Goal: Check status: Check status

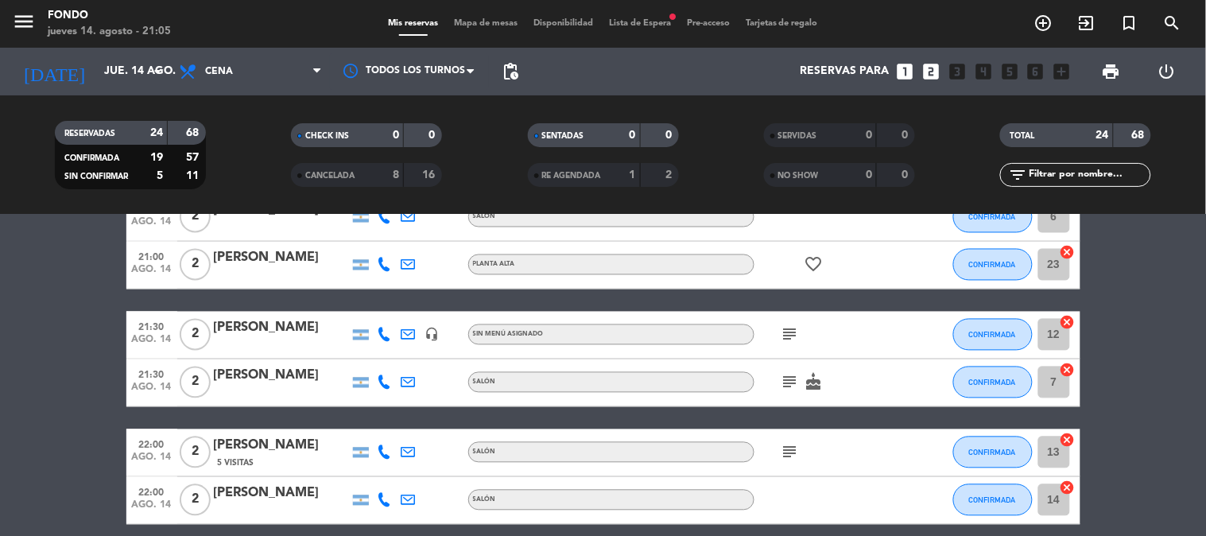
scroll to position [884, 0]
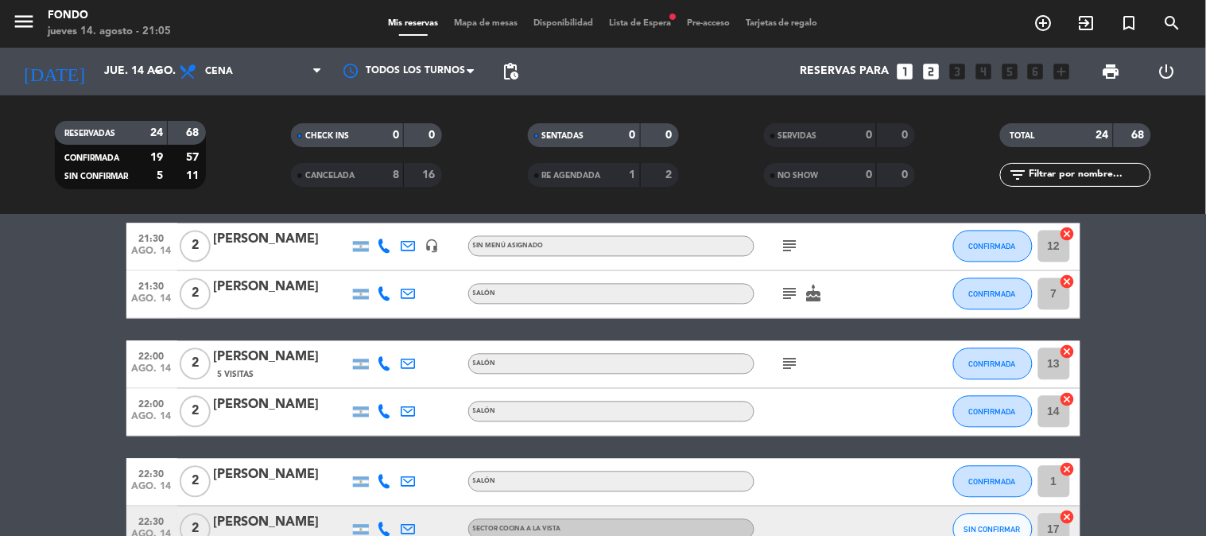
click at [616, 21] on span "Lista de Espera fiber_manual_record" at bounding box center [640, 23] width 78 height 9
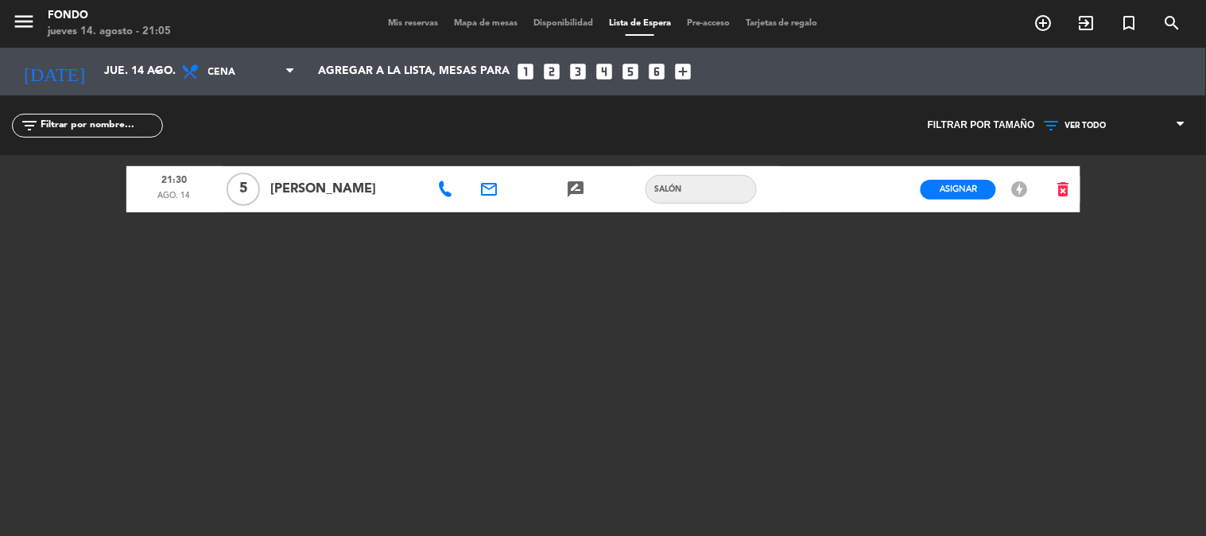
click at [407, 19] on span "Mis reservas" at bounding box center [413, 23] width 66 height 9
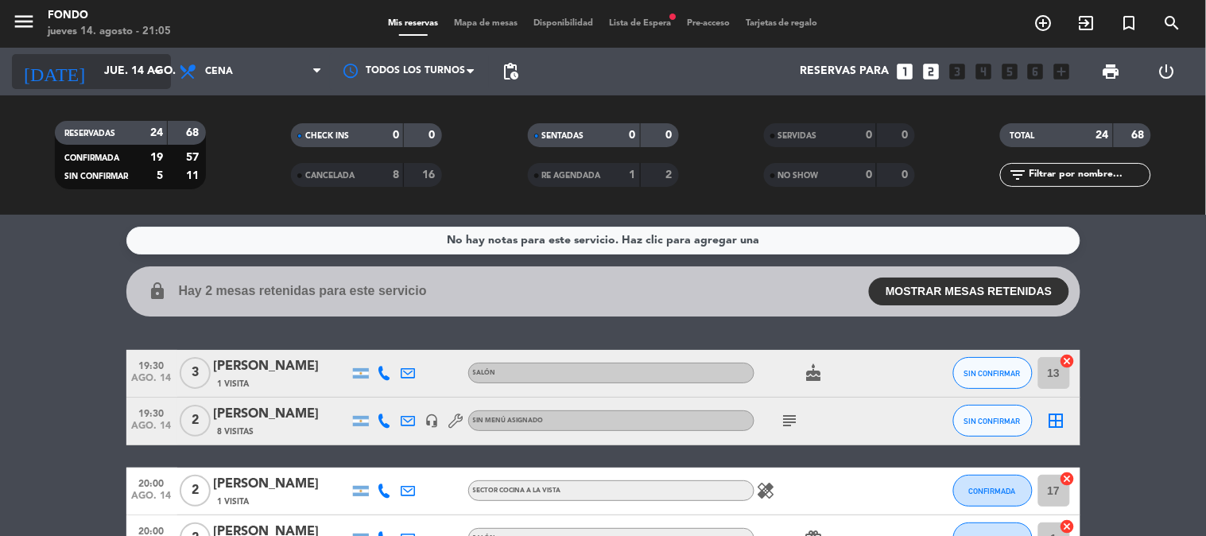
click at [146, 82] on input "jue. 14 ago." at bounding box center [171, 71] width 151 height 29
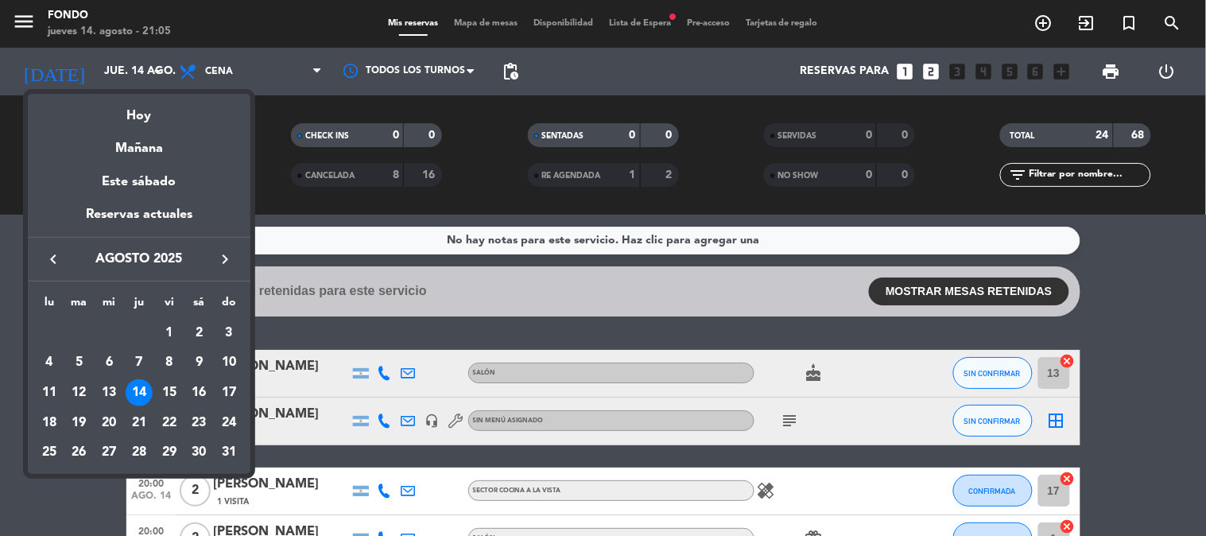
click at [225, 260] on icon "keyboard_arrow_right" at bounding box center [225, 259] width 19 height 19
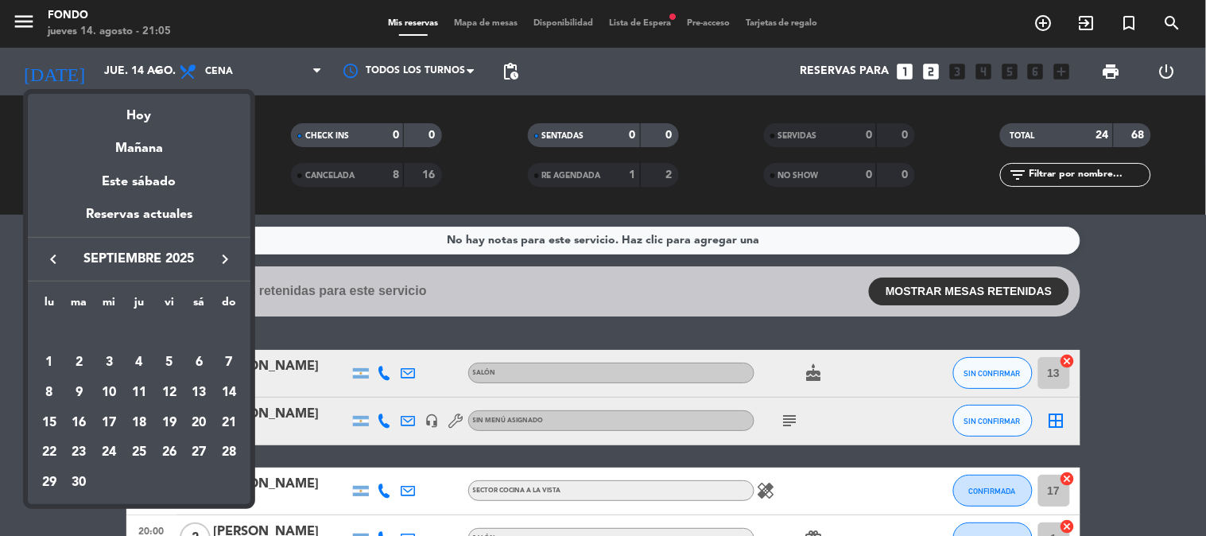
click at [49, 260] on icon "keyboard_arrow_left" at bounding box center [53, 259] width 19 height 19
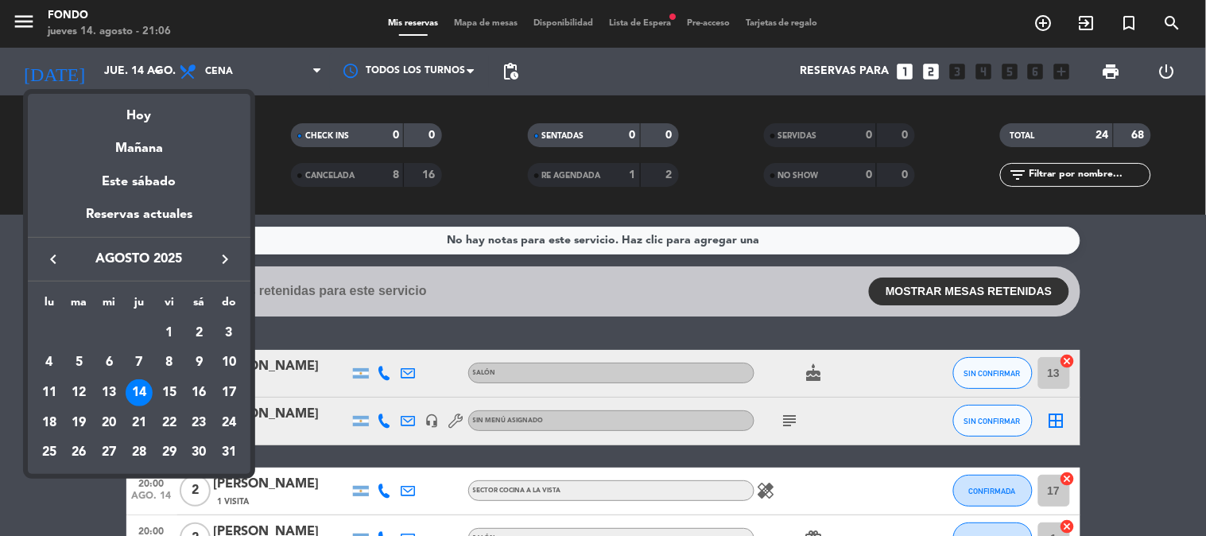
click at [227, 264] on icon "keyboard_arrow_right" at bounding box center [225, 259] width 19 height 19
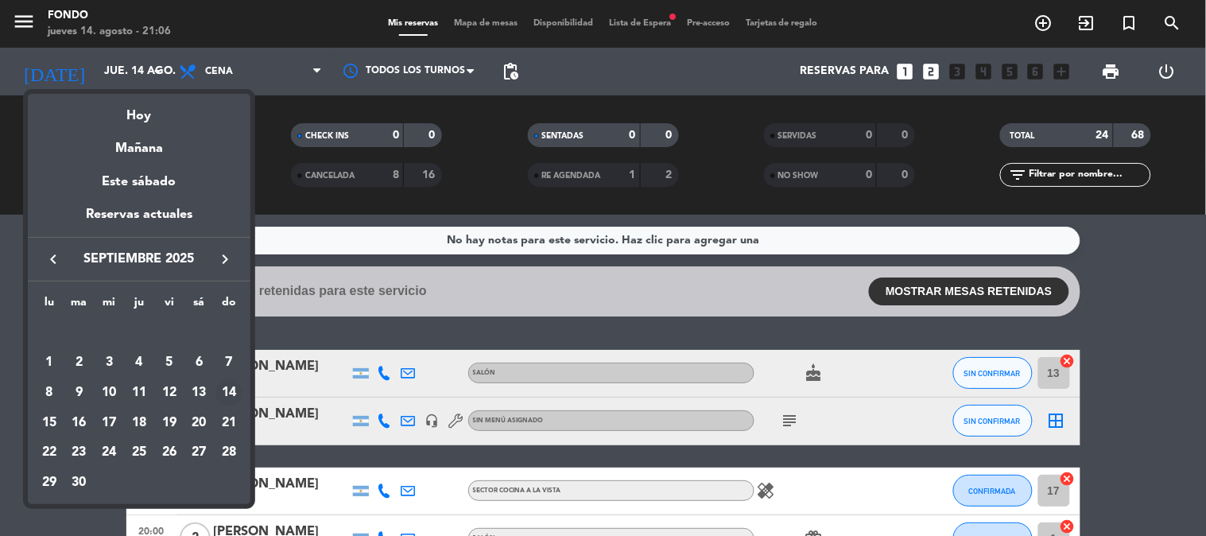
click at [227, 386] on div "14" at bounding box center [229, 392] width 27 height 27
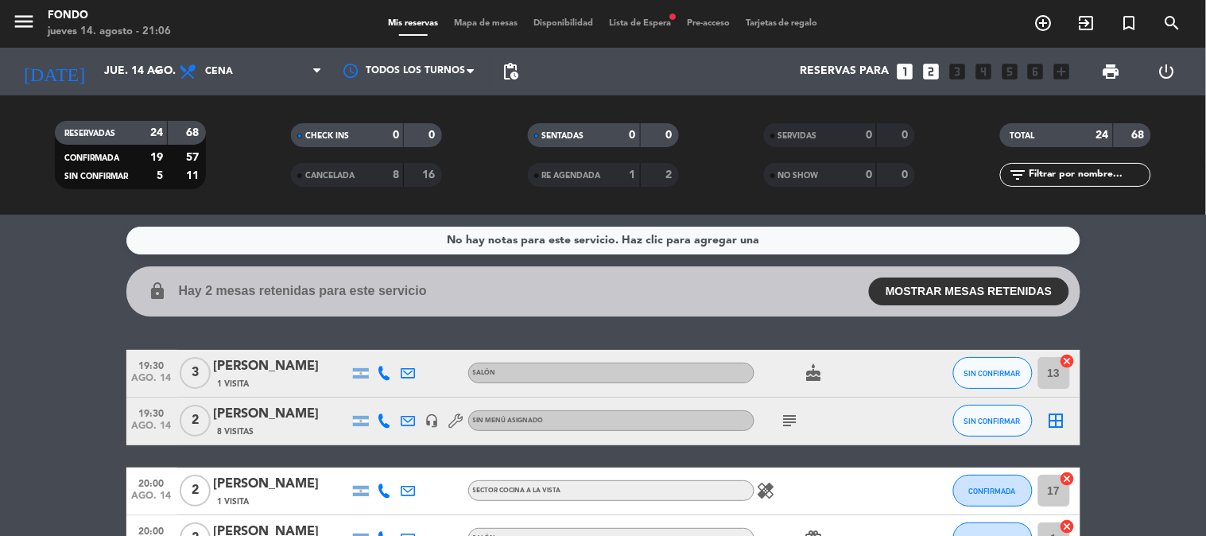
type input "dom. [DATE]"
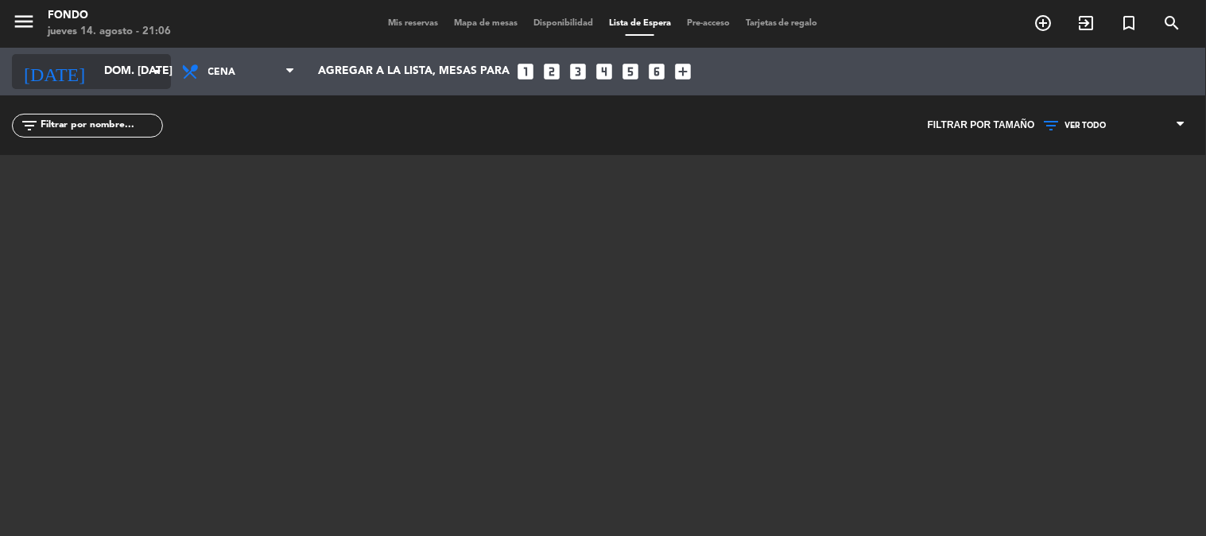
click at [108, 72] on input "dom. [DATE]" at bounding box center [171, 71] width 151 height 29
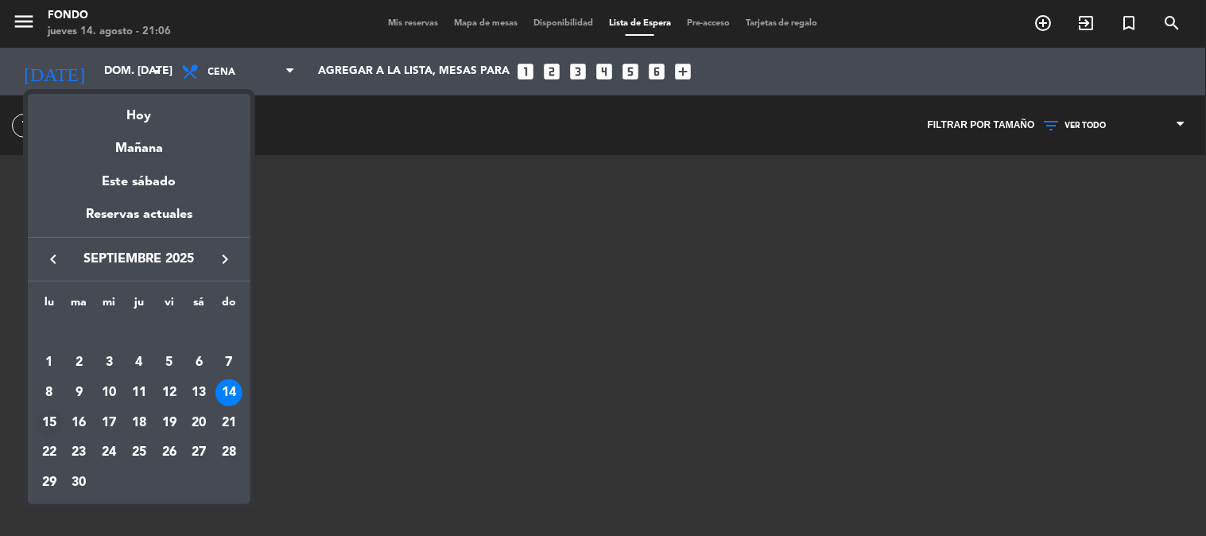
click at [51, 420] on div "15" at bounding box center [49, 423] width 27 height 27
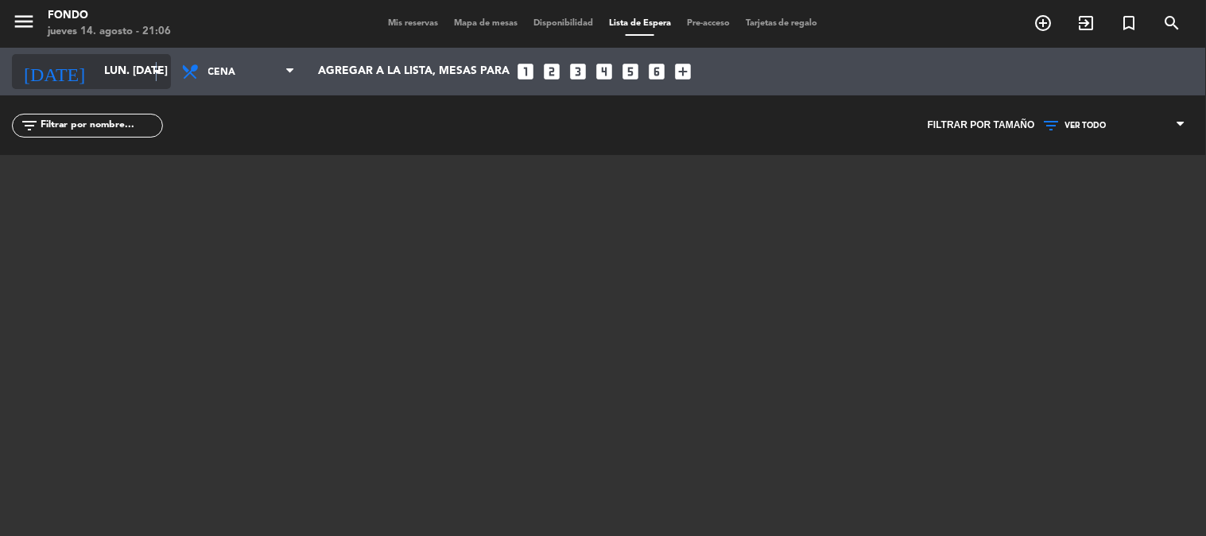
click at [156, 80] on icon "arrow_drop_down" at bounding box center [157, 71] width 19 height 19
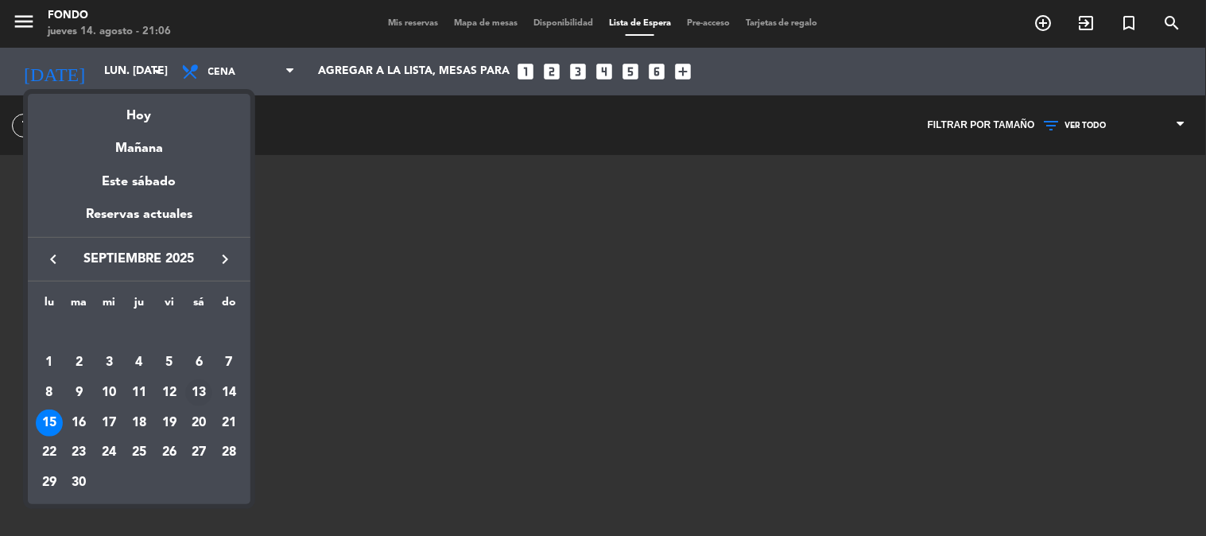
click at [199, 386] on div "13" at bounding box center [198, 392] width 27 height 27
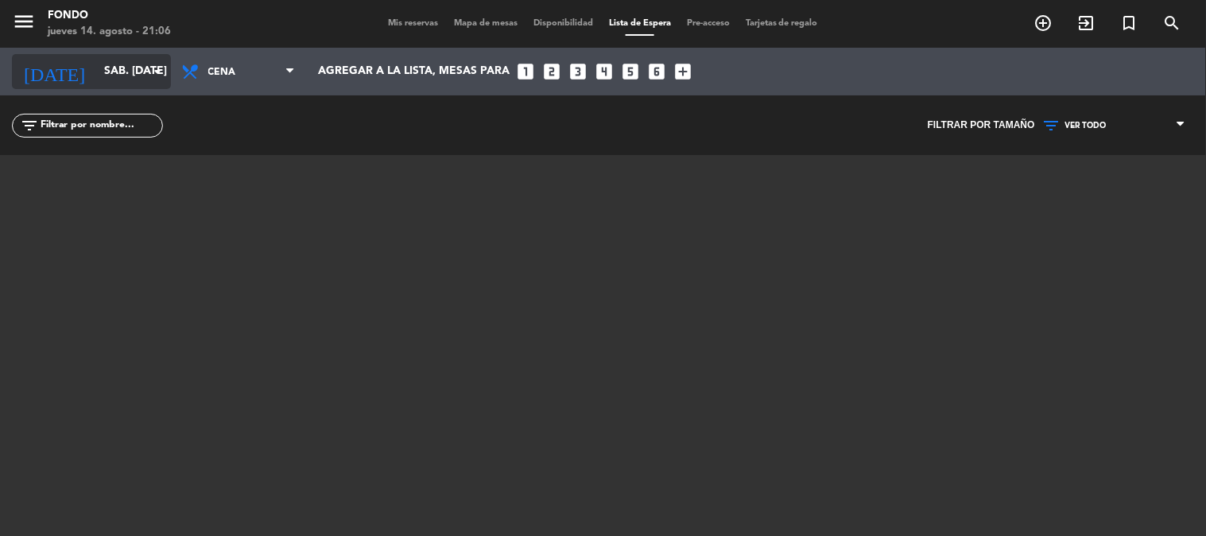
click at [146, 65] on input "sáb. [DATE]" at bounding box center [171, 71] width 151 height 29
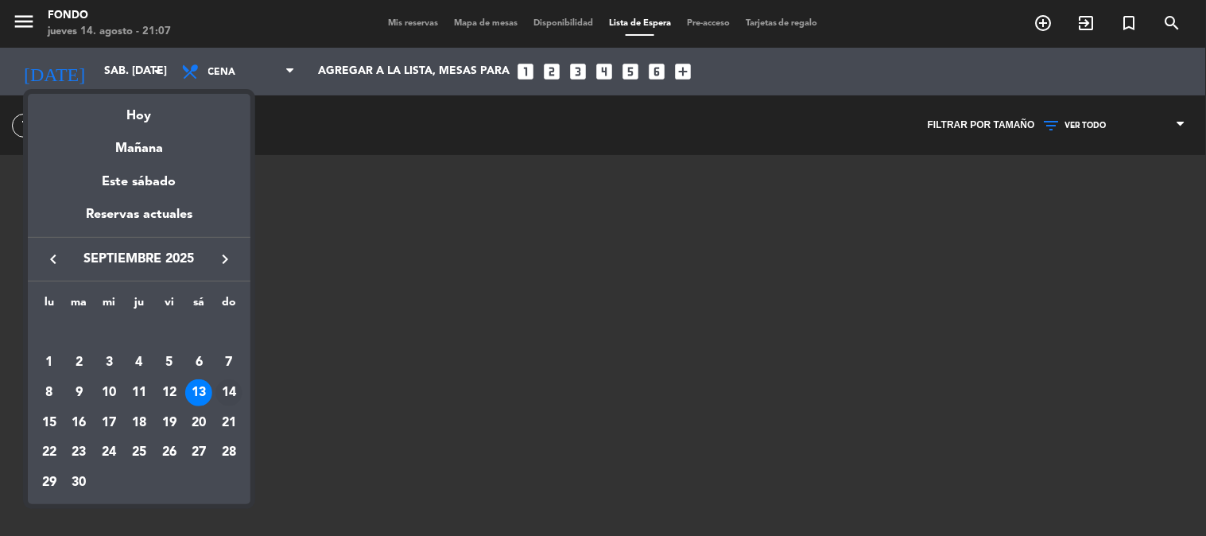
click at [229, 394] on div "14" at bounding box center [229, 392] width 27 height 27
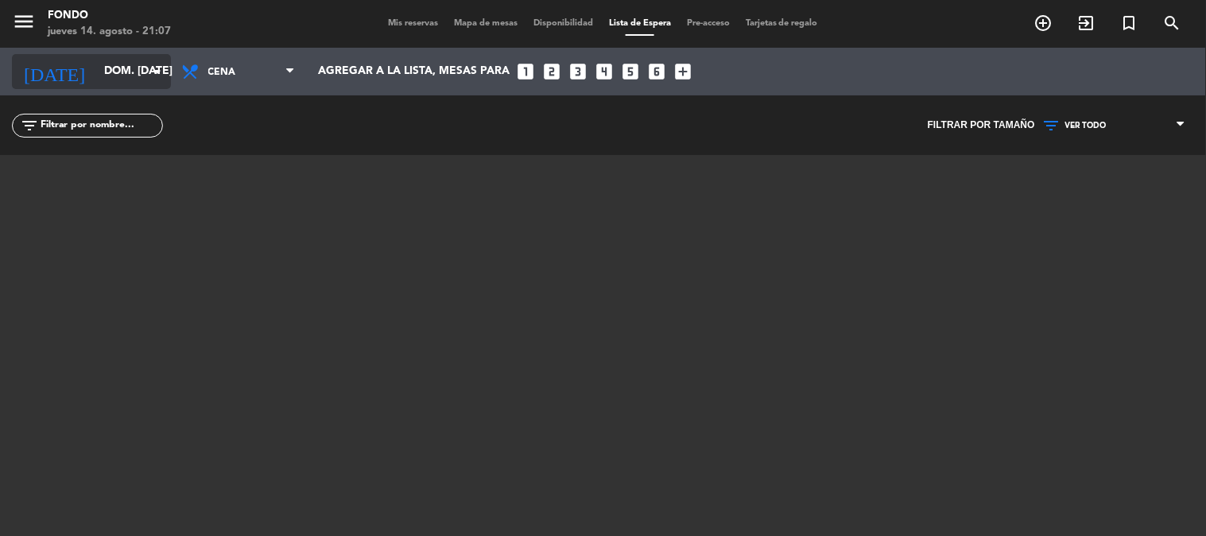
click at [111, 70] on input "dom. [DATE]" at bounding box center [171, 71] width 151 height 29
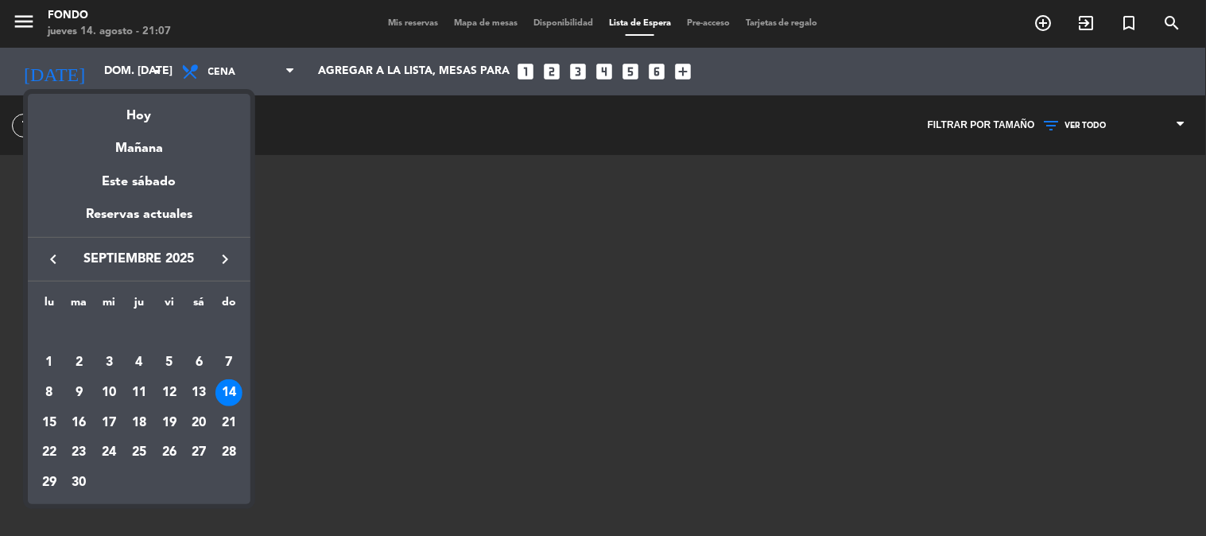
click at [56, 262] on icon "keyboard_arrow_left" at bounding box center [53, 259] width 19 height 19
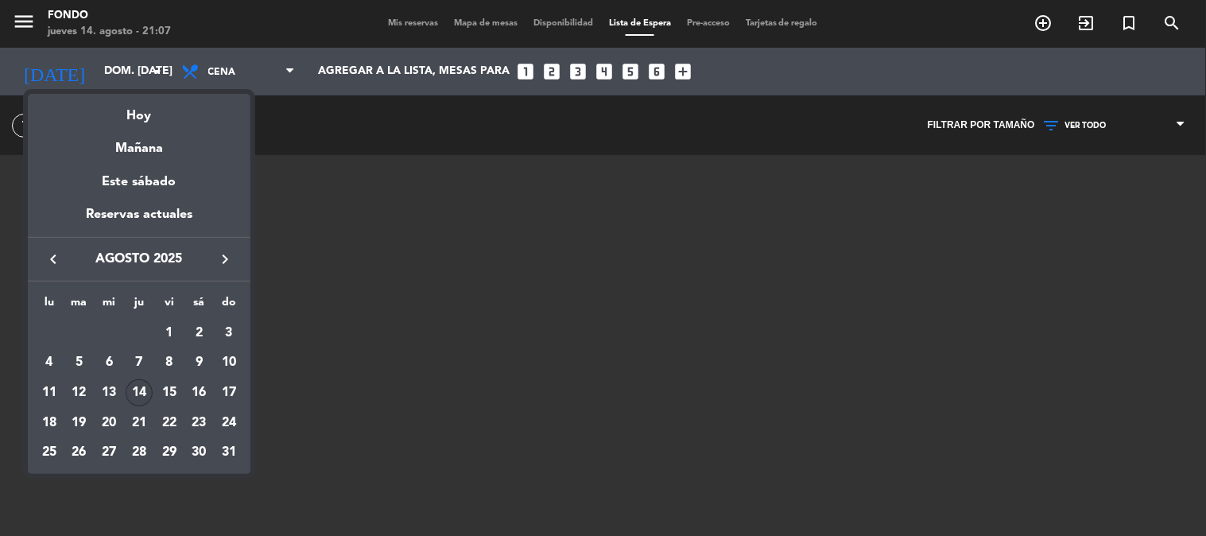
click at [136, 395] on div "14" at bounding box center [139, 392] width 27 height 27
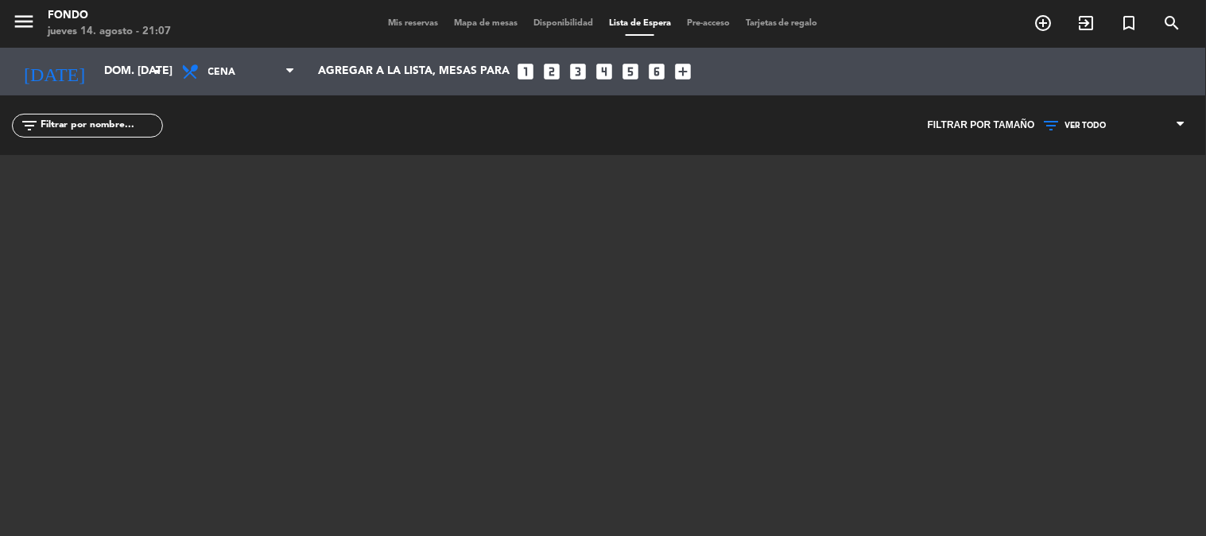
type input "jue. 14 ago."
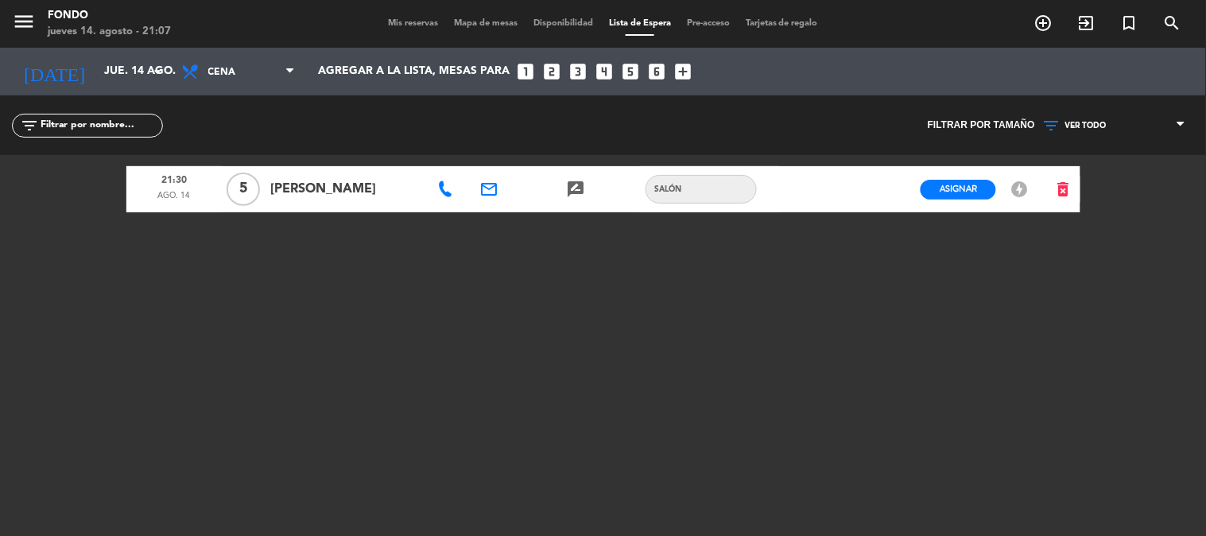
click at [406, 21] on span "Mis reservas" at bounding box center [413, 23] width 66 height 9
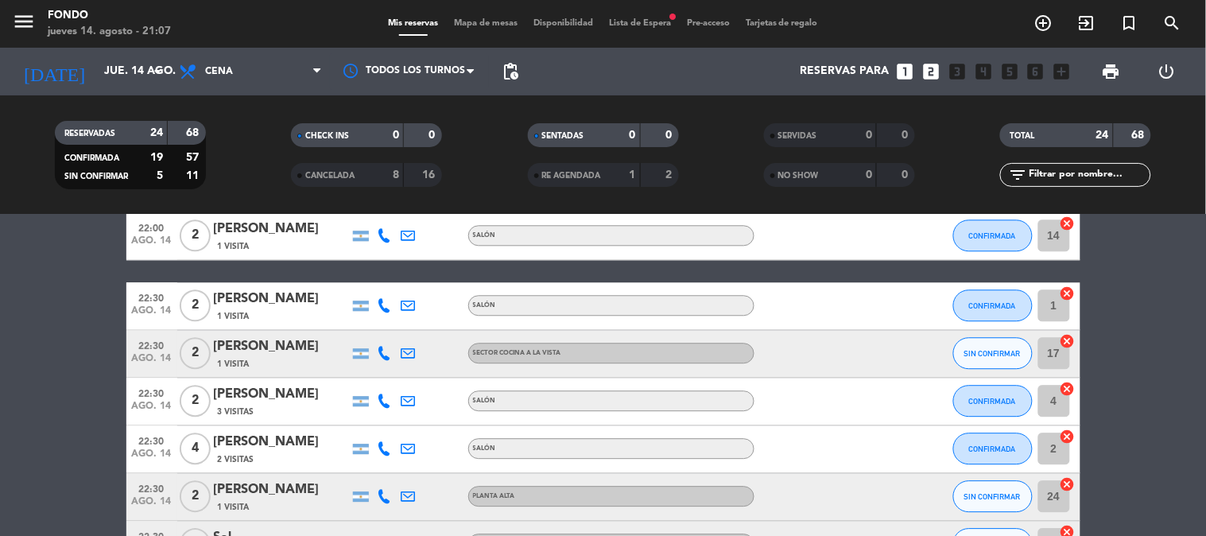
scroll to position [1148, 0]
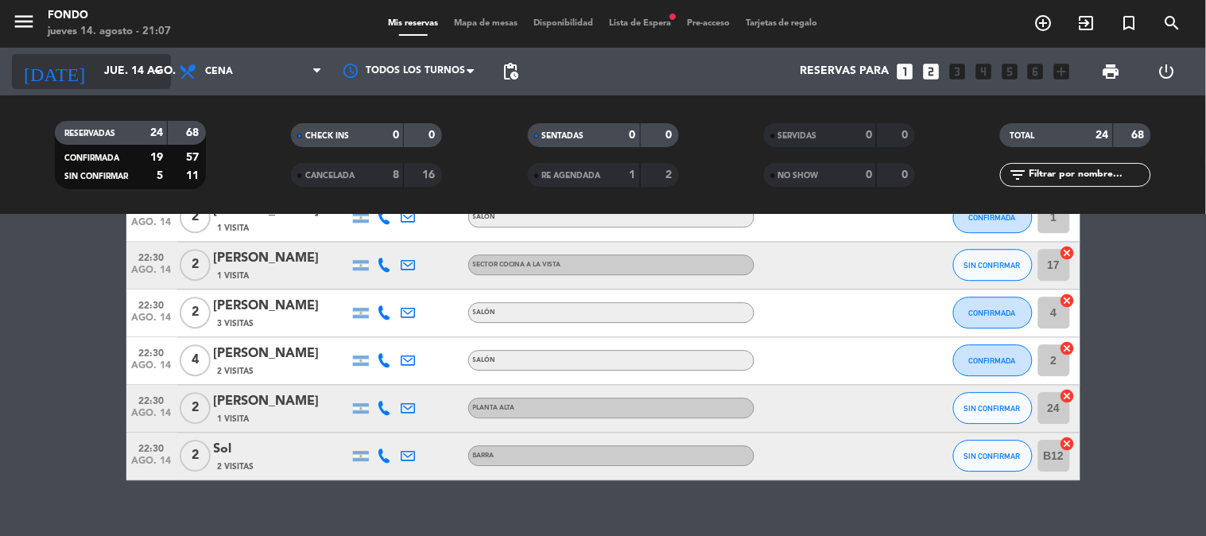
click at [150, 80] on icon "arrow_drop_down" at bounding box center [157, 71] width 19 height 19
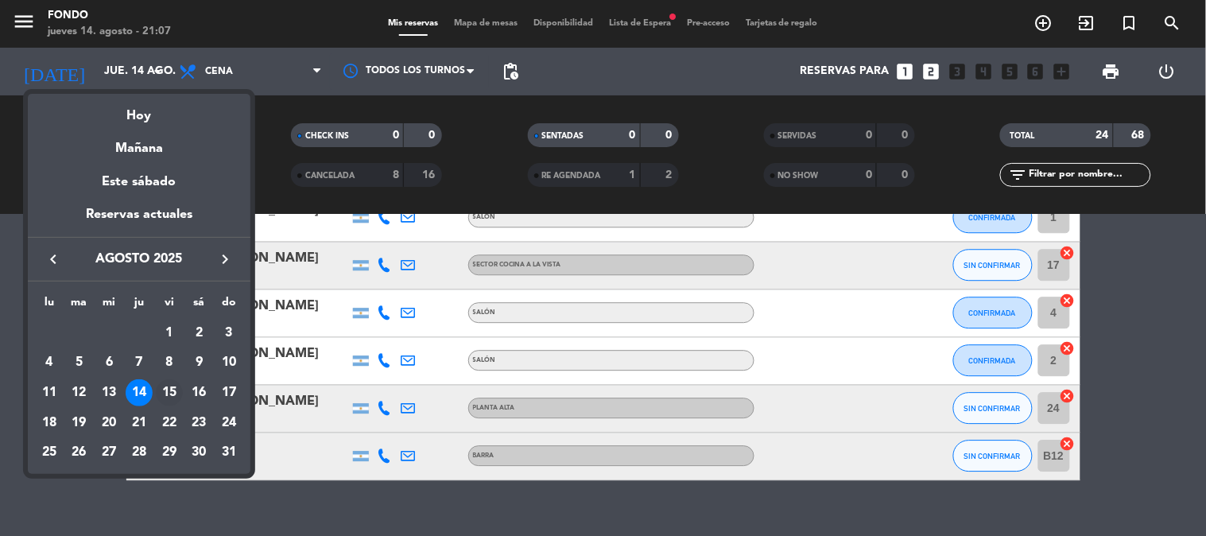
click at [168, 384] on div "15" at bounding box center [169, 392] width 27 height 27
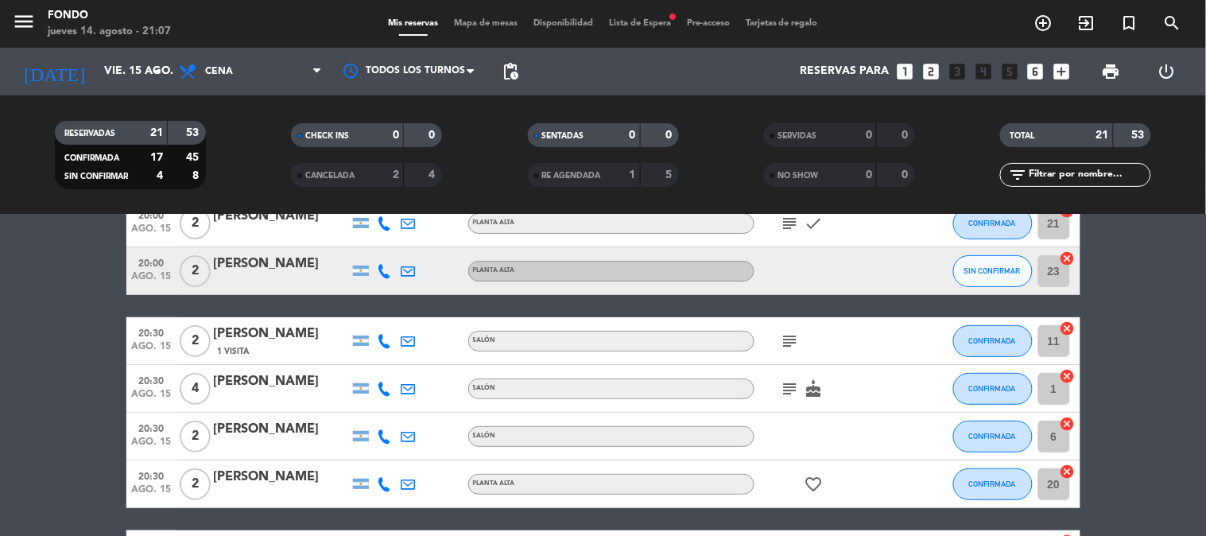
scroll to position [0, 0]
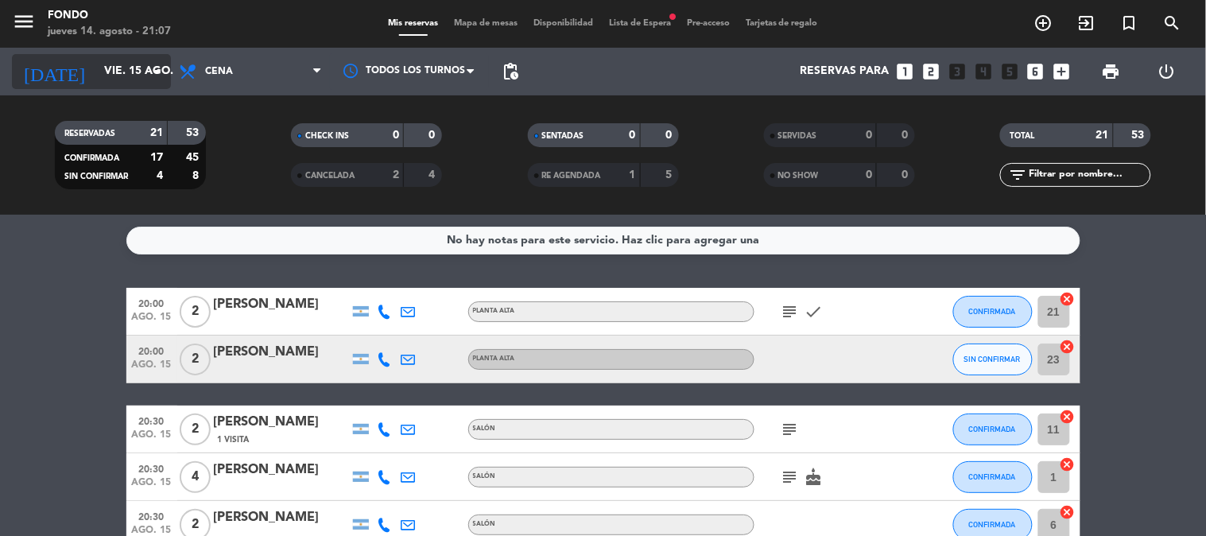
click at [151, 65] on icon "arrow_drop_down" at bounding box center [157, 71] width 19 height 19
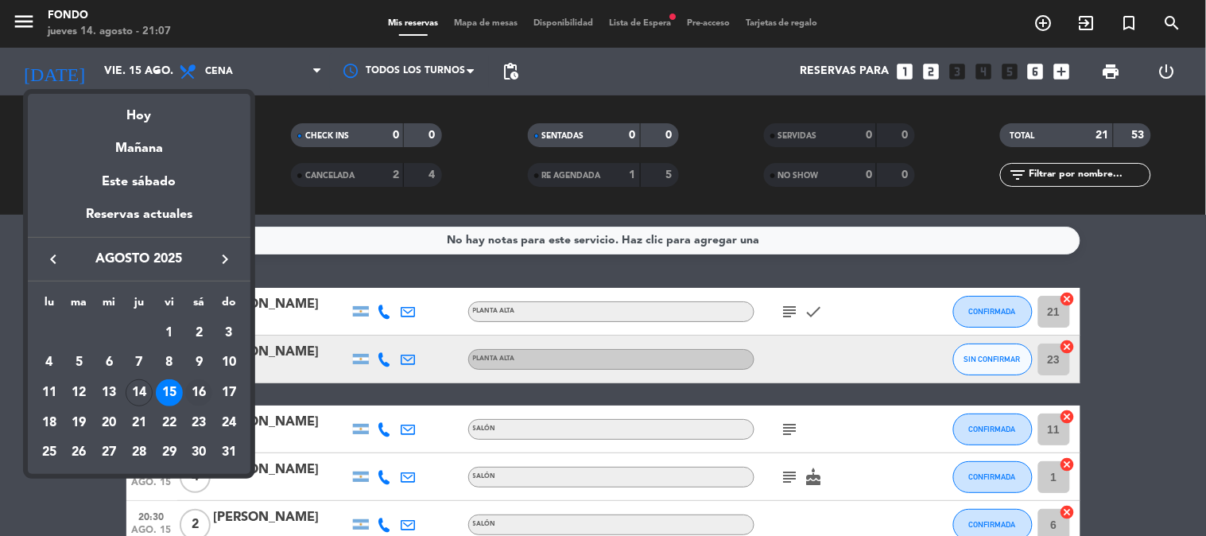
click at [193, 394] on div "16" at bounding box center [198, 392] width 27 height 27
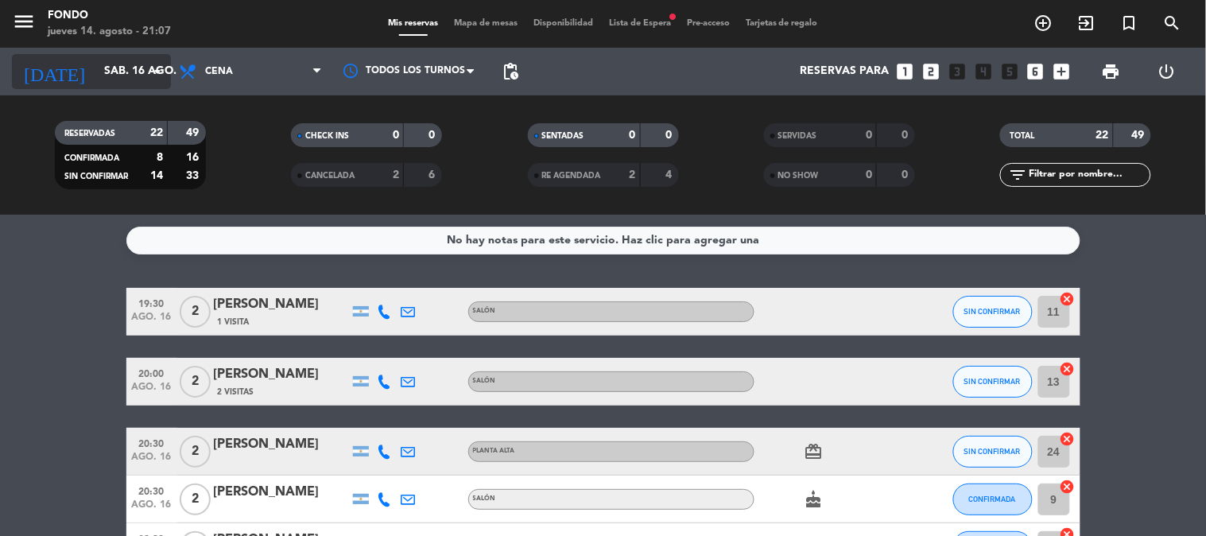
click at [155, 64] on icon "arrow_drop_down" at bounding box center [157, 71] width 19 height 19
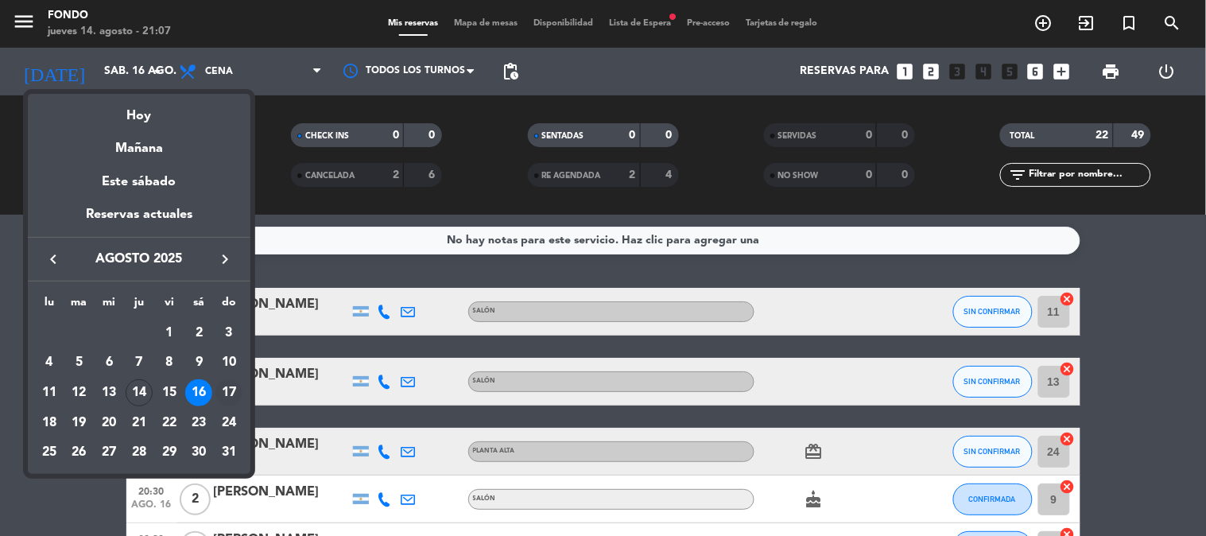
click at [232, 396] on div "17" at bounding box center [229, 392] width 27 height 27
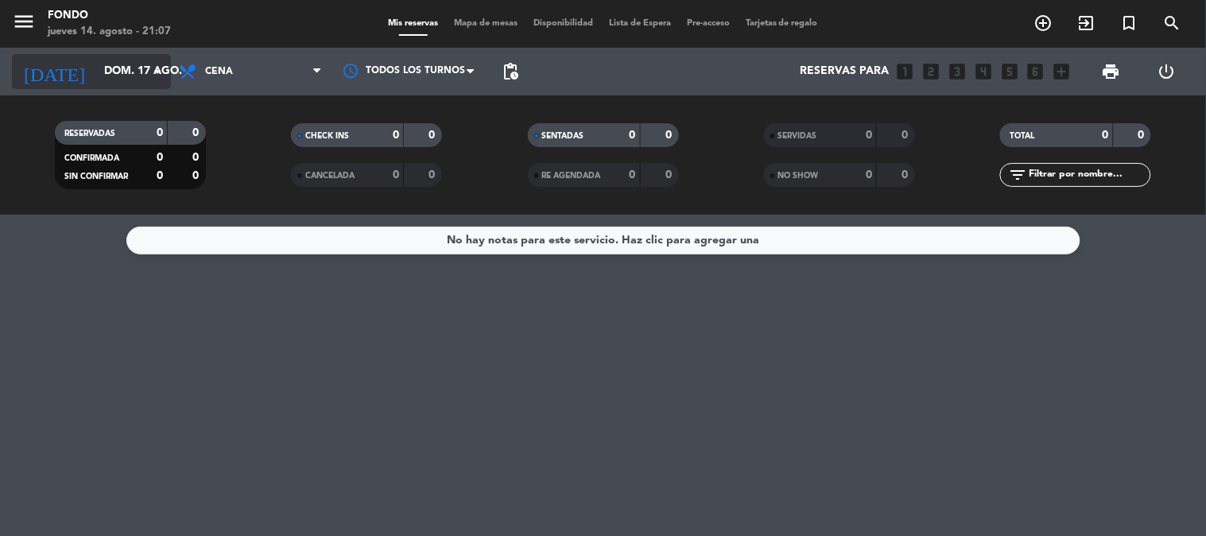
click at [137, 74] on input "dom. 17 ago." at bounding box center [171, 71] width 151 height 29
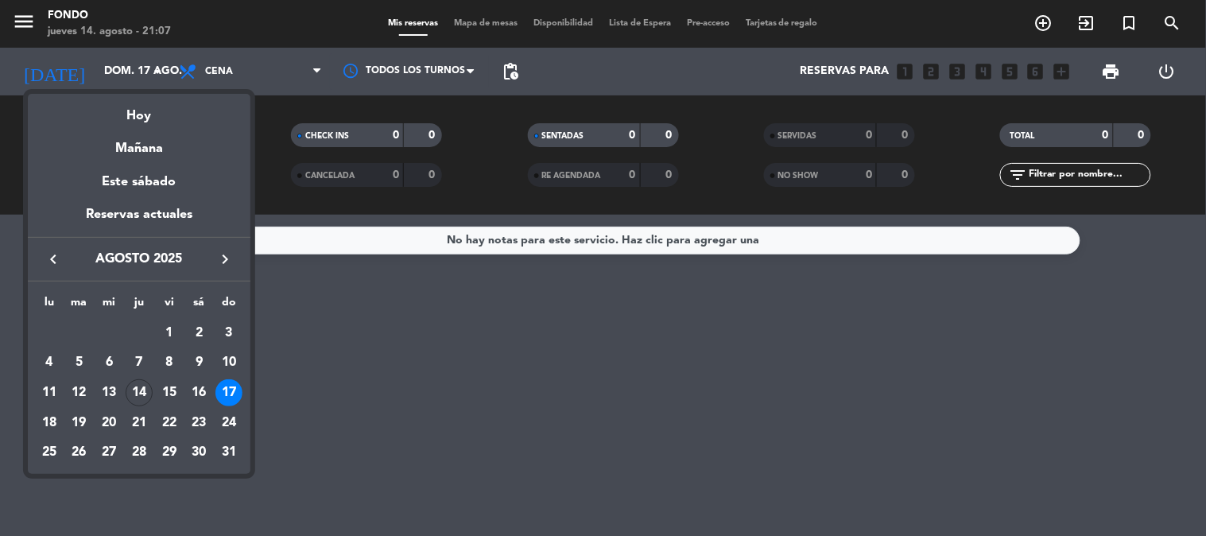
click at [49, 420] on div "18" at bounding box center [49, 423] width 27 height 27
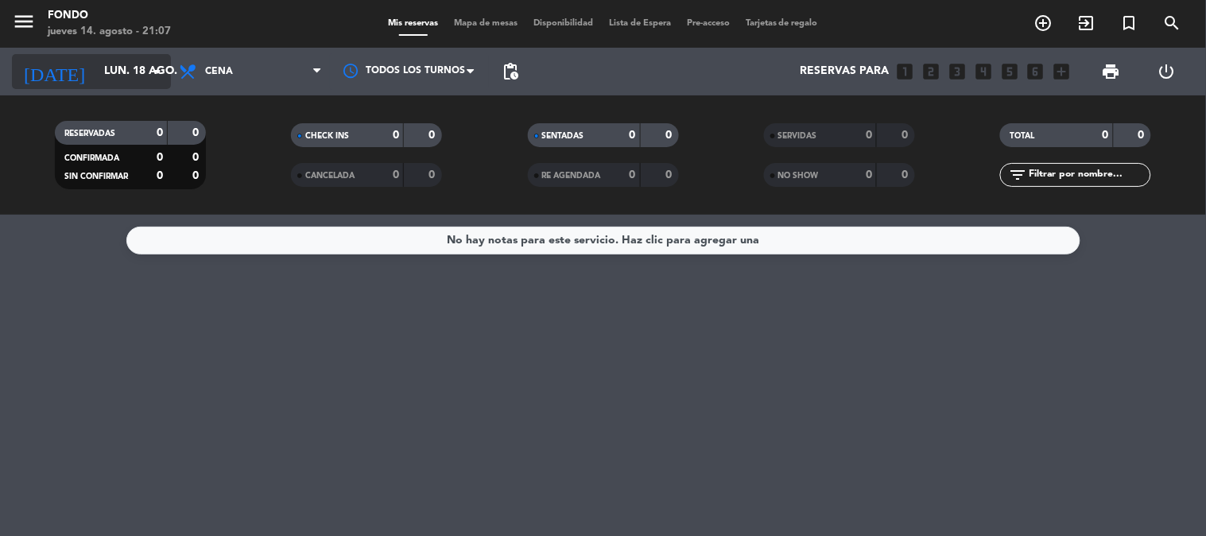
click at [145, 67] on input "lun. 18 ago." at bounding box center [171, 71] width 151 height 29
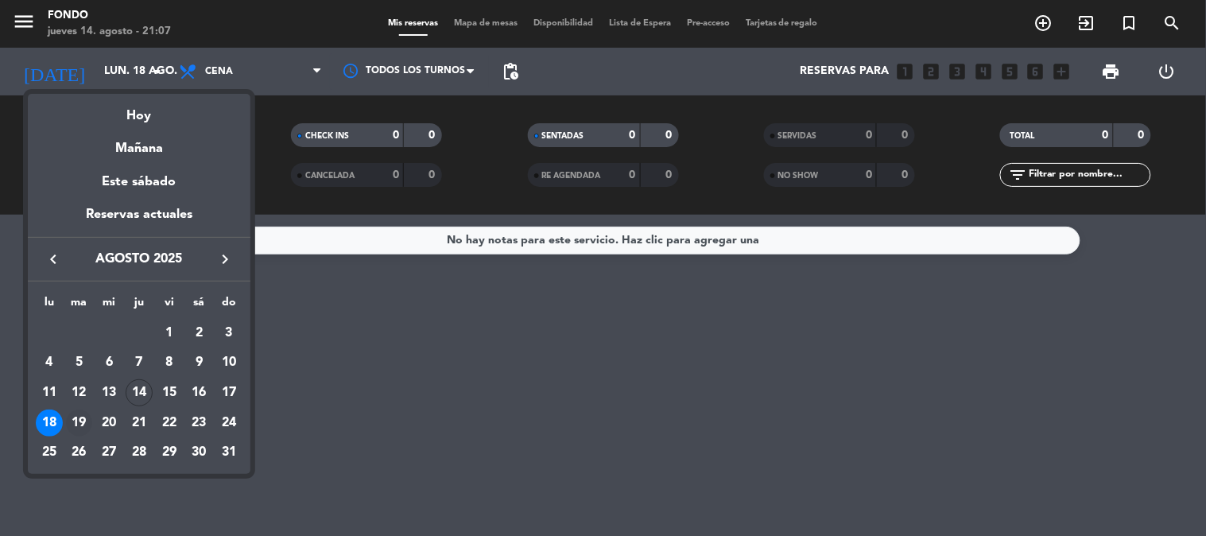
click at [85, 422] on div "19" at bounding box center [79, 423] width 27 height 27
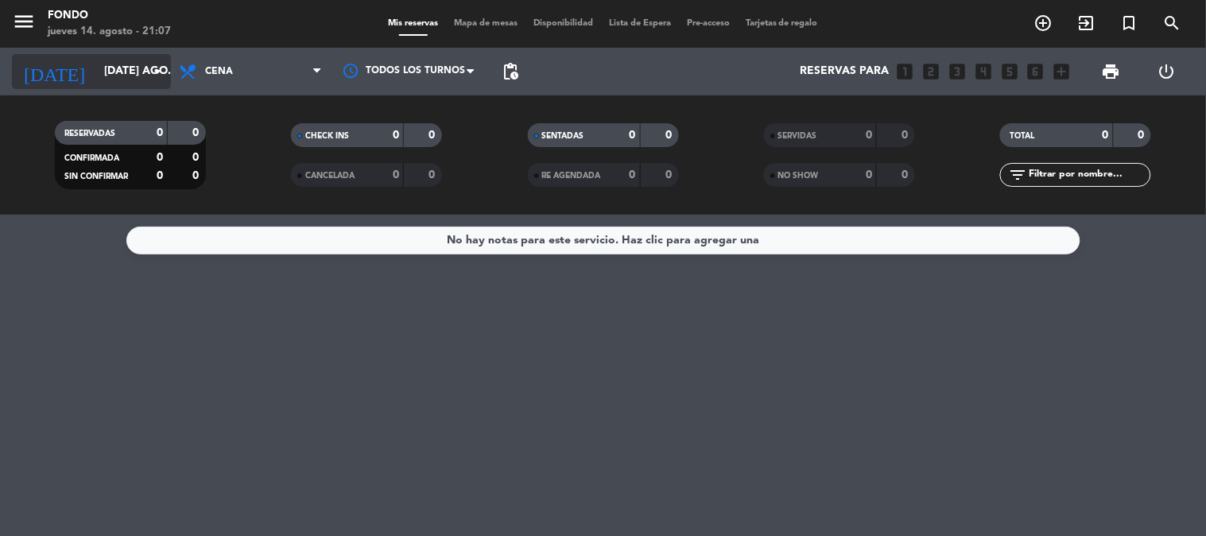
click at [122, 75] on input "[DATE] ago." at bounding box center [171, 71] width 151 height 29
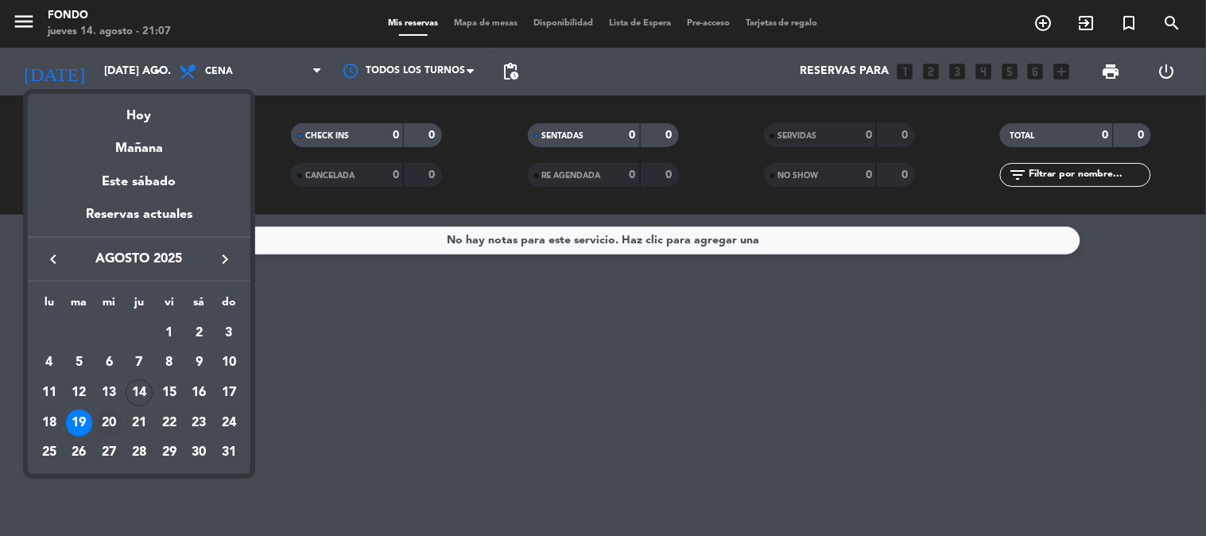
click at [113, 416] on div "20" at bounding box center [108, 423] width 27 height 27
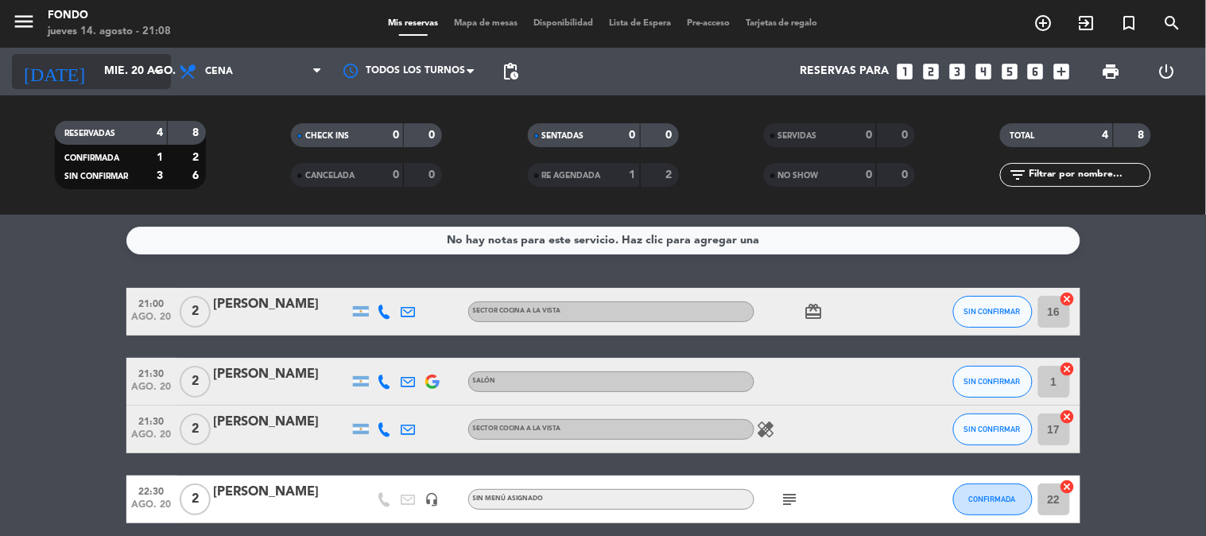
click at [129, 72] on input "mié. 20 ago." at bounding box center [171, 71] width 151 height 29
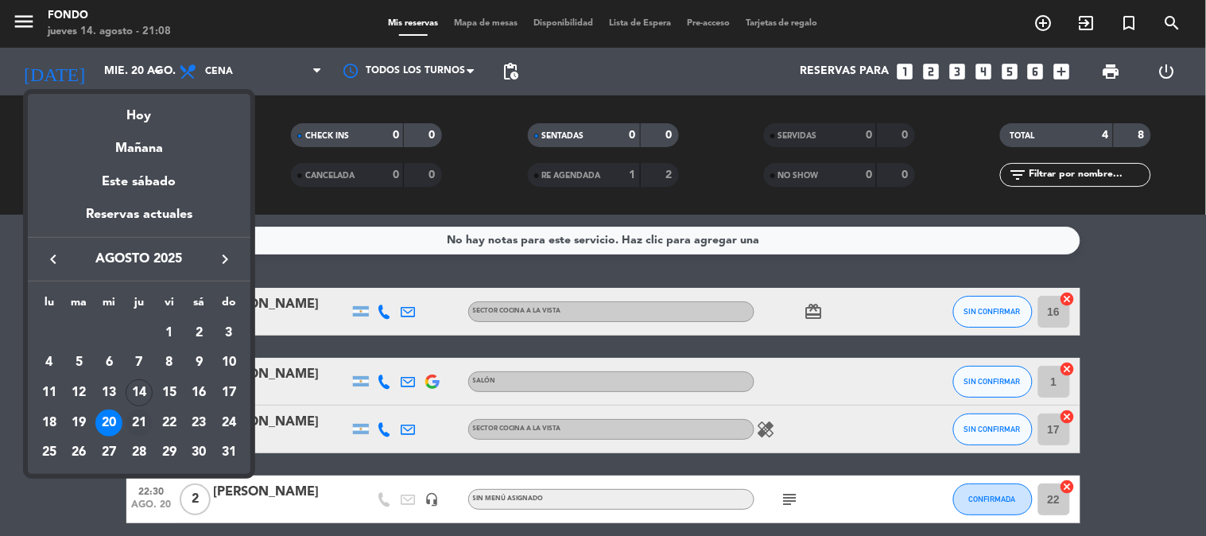
click at [130, 425] on div "21" at bounding box center [139, 423] width 27 height 27
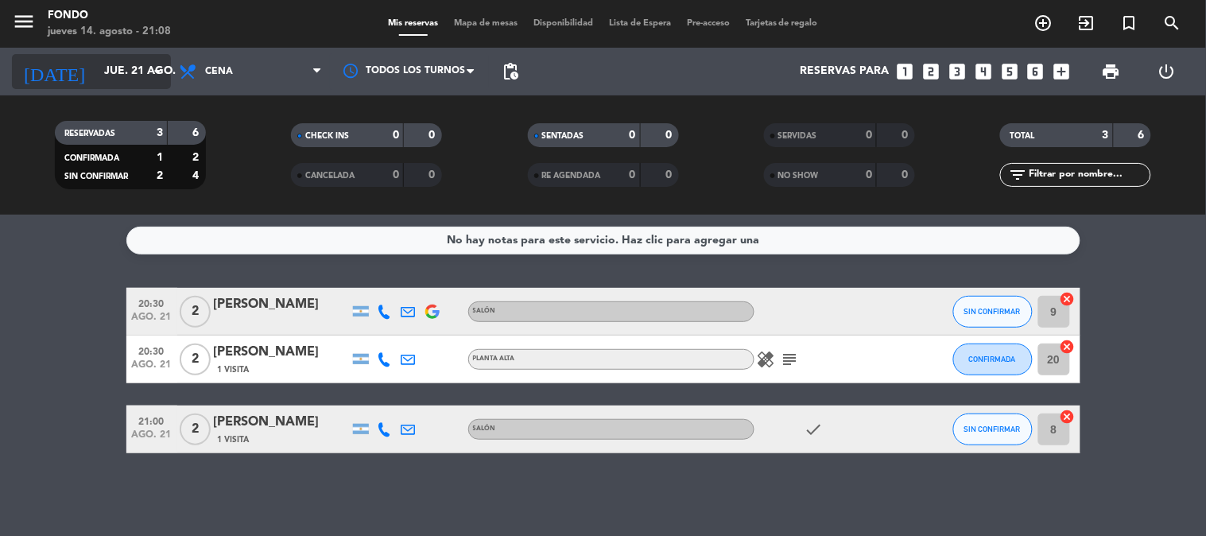
click at [143, 64] on input "jue. 21 ago." at bounding box center [171, 71] width 151 height 29
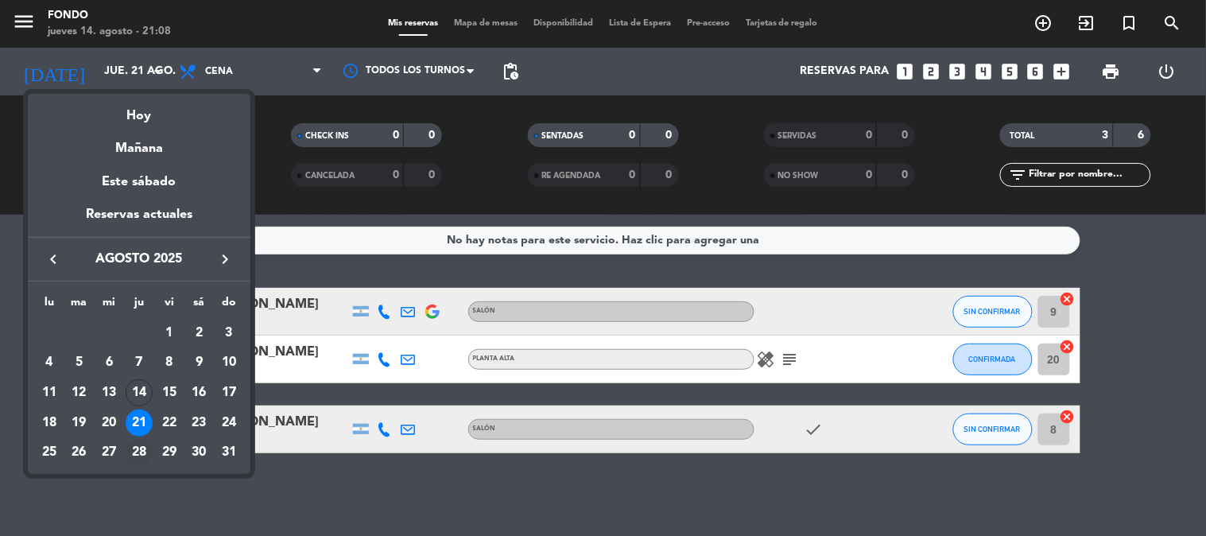
click at [137, 455] on div "28" at bounding box center [139, 452] width 27 height 27
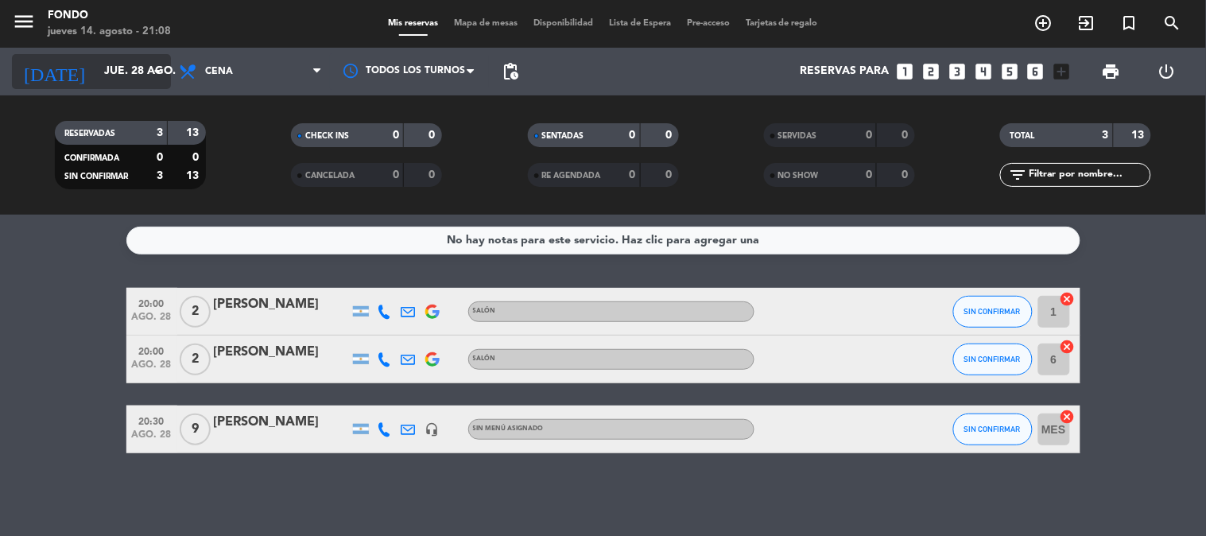
click at [153, 68] on icon "arrow_drop_down" at bounding box center [157, 71] width 19 height 19
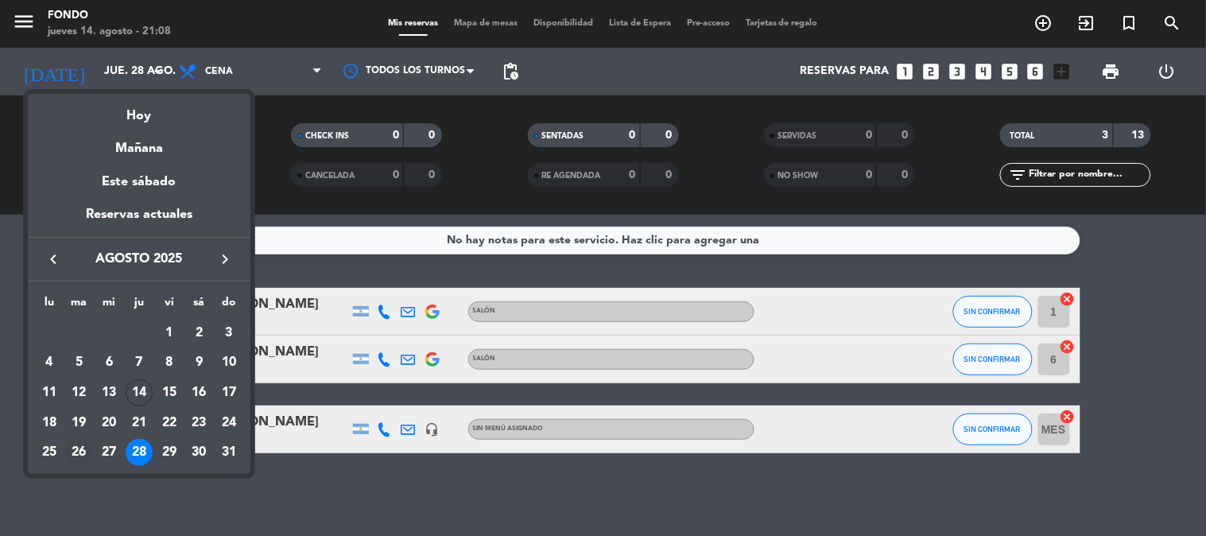
click at [77, 451] on div "26" at bounding box center [79, 452] width 27 height 27
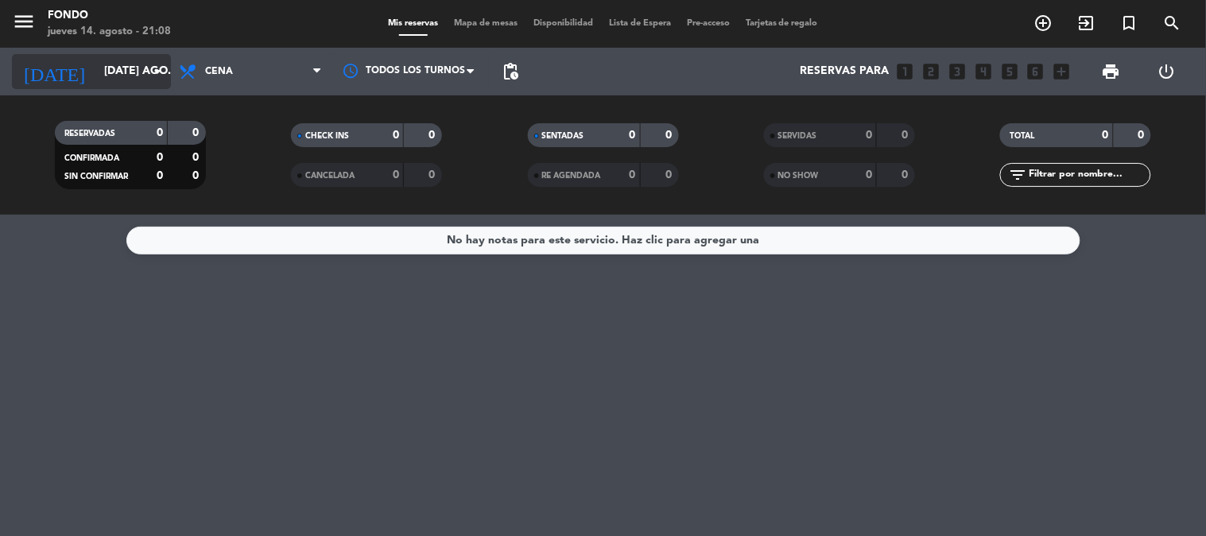
click at [135, 64] on input "[DATE] ago." at bounding box center [171, 71] width 151 height 29
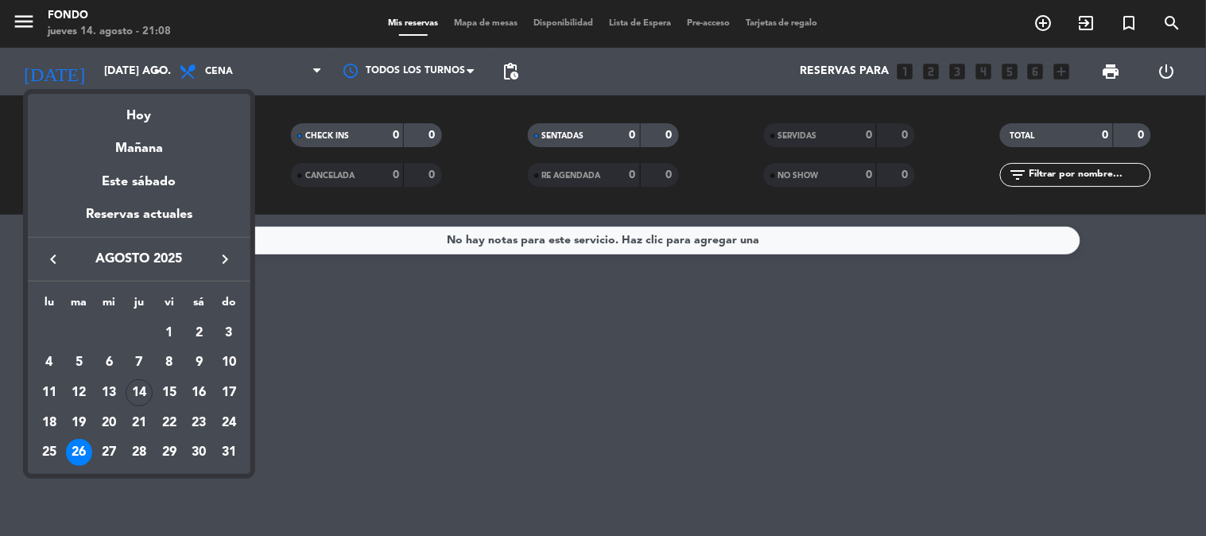
click at [216, 258] on icon "keyboard_arrow_right" at bounding box center [225, 259] width 19 height 19
click at [109, 363] on div "3" at bounding box center [108, 362] width 27 height 27
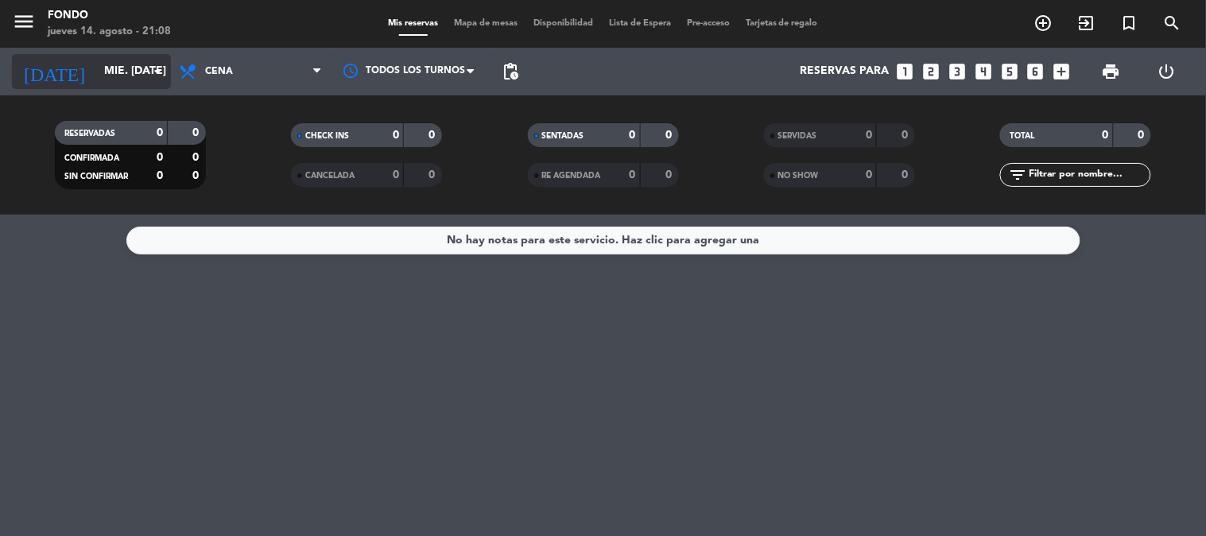
click at [141, 67] on input "mié. [DATE]" at bounding box center [171, 71] width 151 height 29
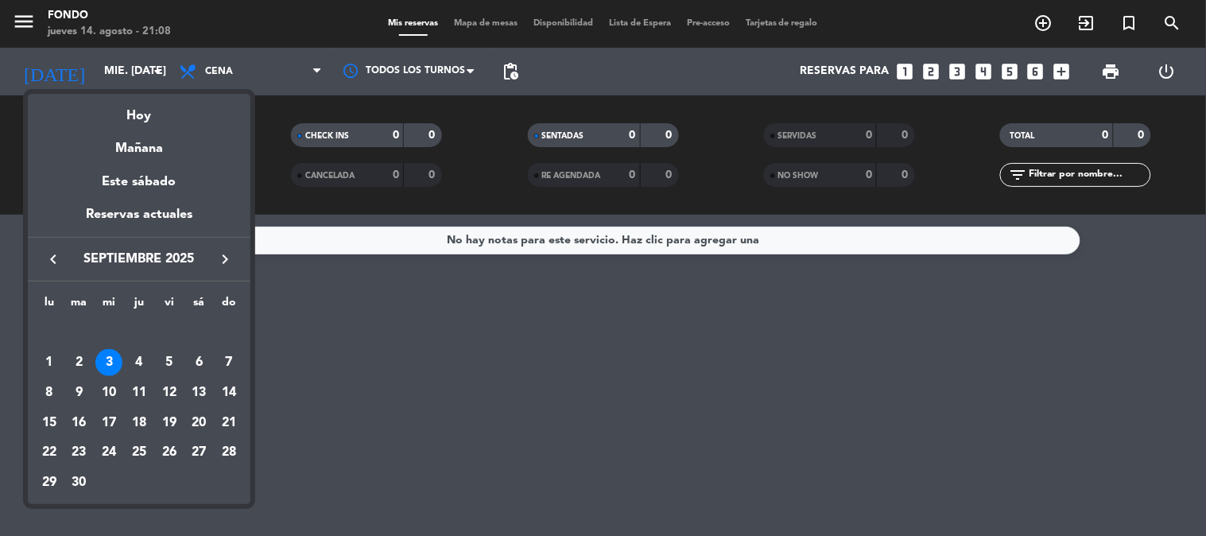
click at [60, 259] on icon "keyboard_arrow_left" at bounding box center [53, 259] width 19 height 19
click at [144, 390] on div "14" at bounding box center [139, 392] width 27 height 27
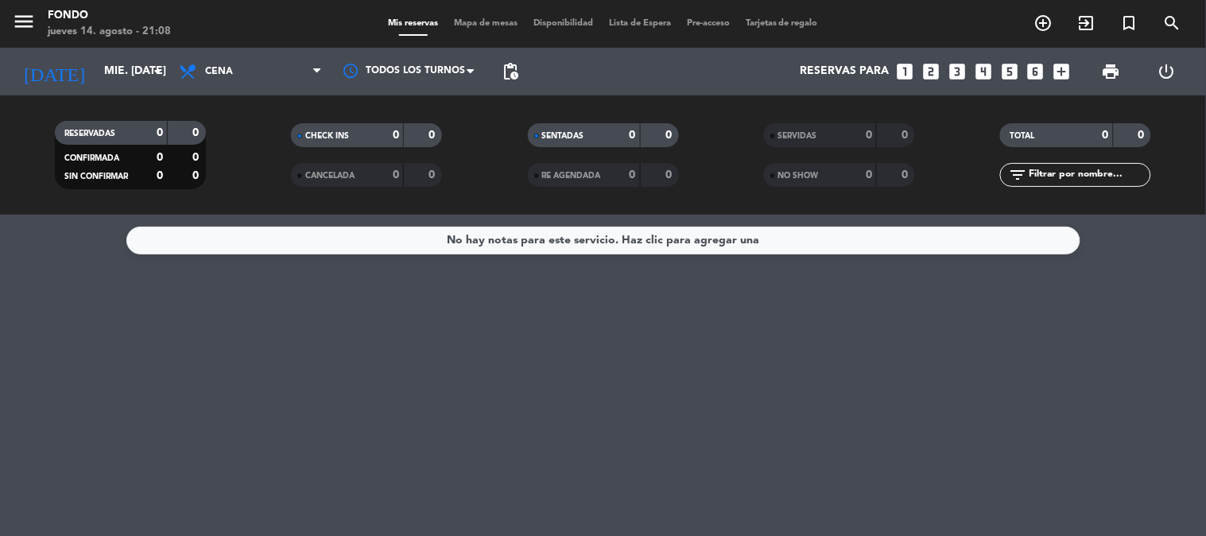
type input "jue. 14 ago."
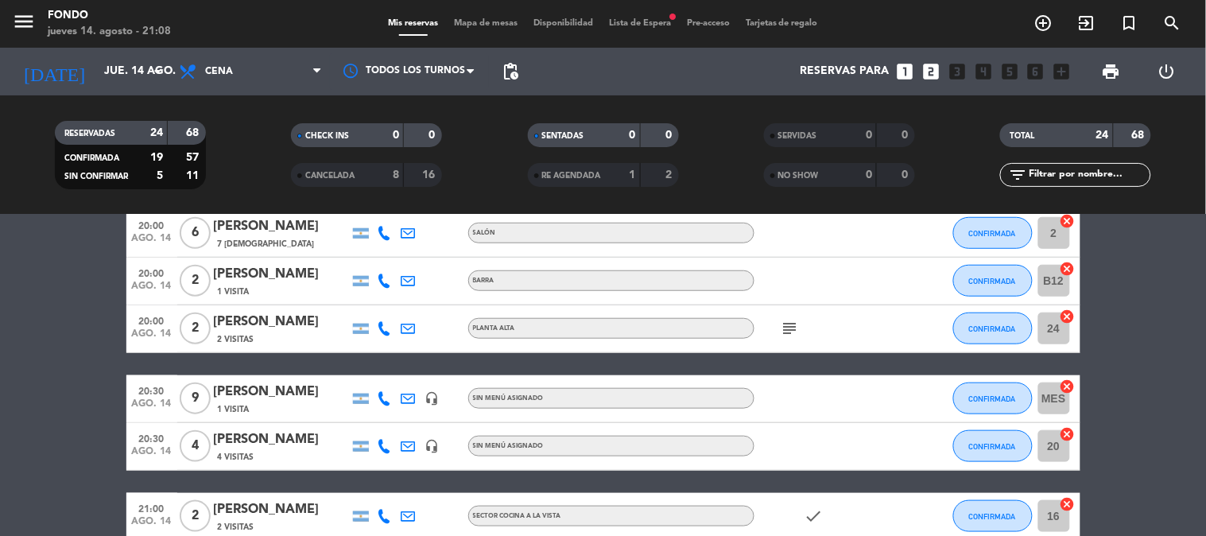
scroll to position [441, 0]
